Goal: Task Accomplishment & Management: Use online tool/utility

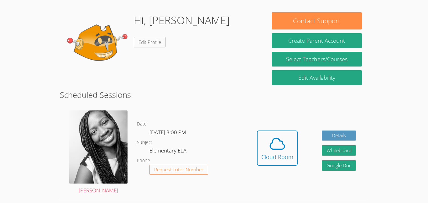
scroll to position [61, 0]
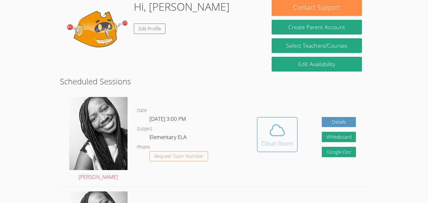
click at [272, 126] on icon at bounding box center [278, 130] width 18 height 18
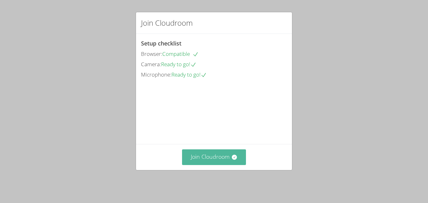
click at [222, 165] on button "Join Cloudroom" at bounding box center [214, 156] width 64 height 15
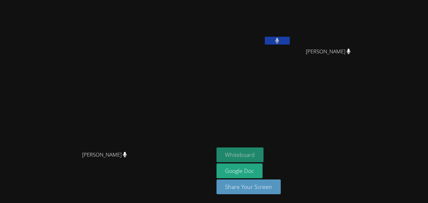
click at [264, 154] on button "Whiteboard" at bounding box center [240, 154] width 47 height 15
click at [264, 147] on button "Whiteboard" at bounding box center [240, 154] width 47 height 15
click at [264, 150] on button "Whiteboard" at bounding box center [240, 154] width 47 height 15
